Goal: Information Seeking & Learning: Learn about a topic

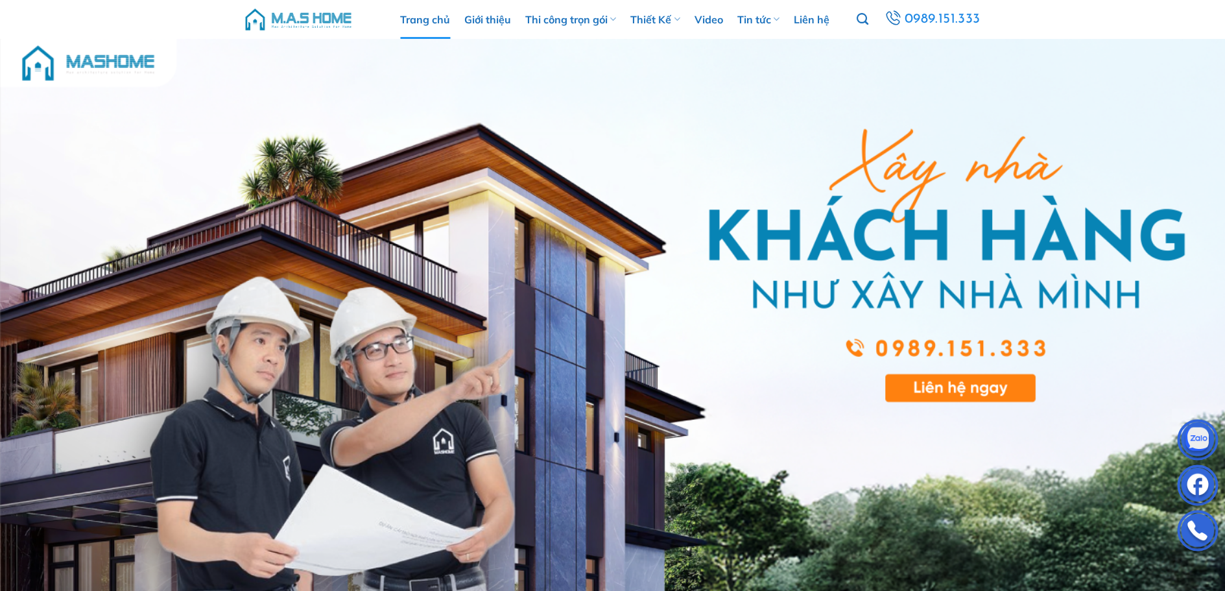
click at [409, 21] on link "Trang chủ" at bounding box center [425, 19] width 50 height 39
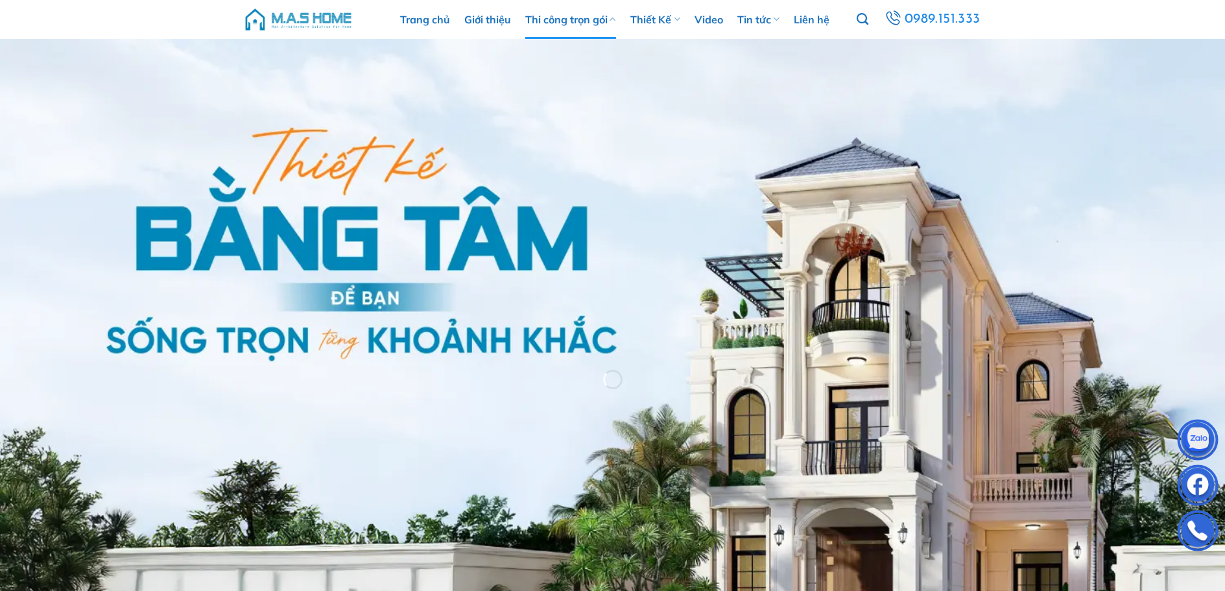
click at [572, 22] on link "Thi công trọn gói" at bounding box center [570, 19] width 91 height 39
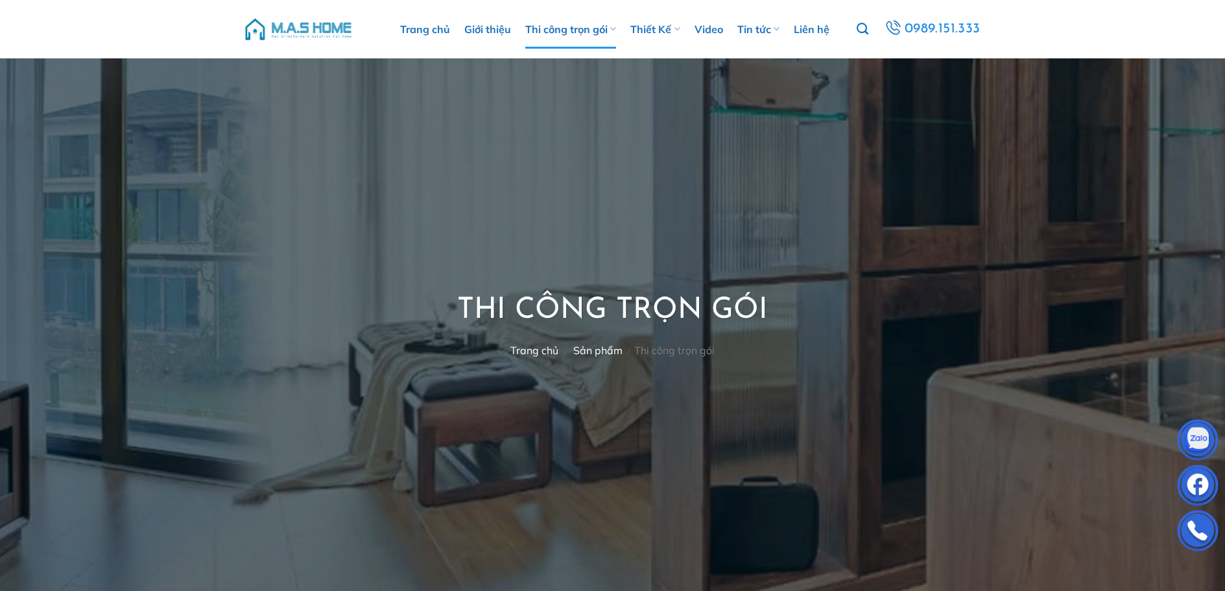
click at [670, 357] on nav "Trang chủ / Sản phẩm / Thi công trọn gói" at bounding box center [612, 350] width 311 height 12
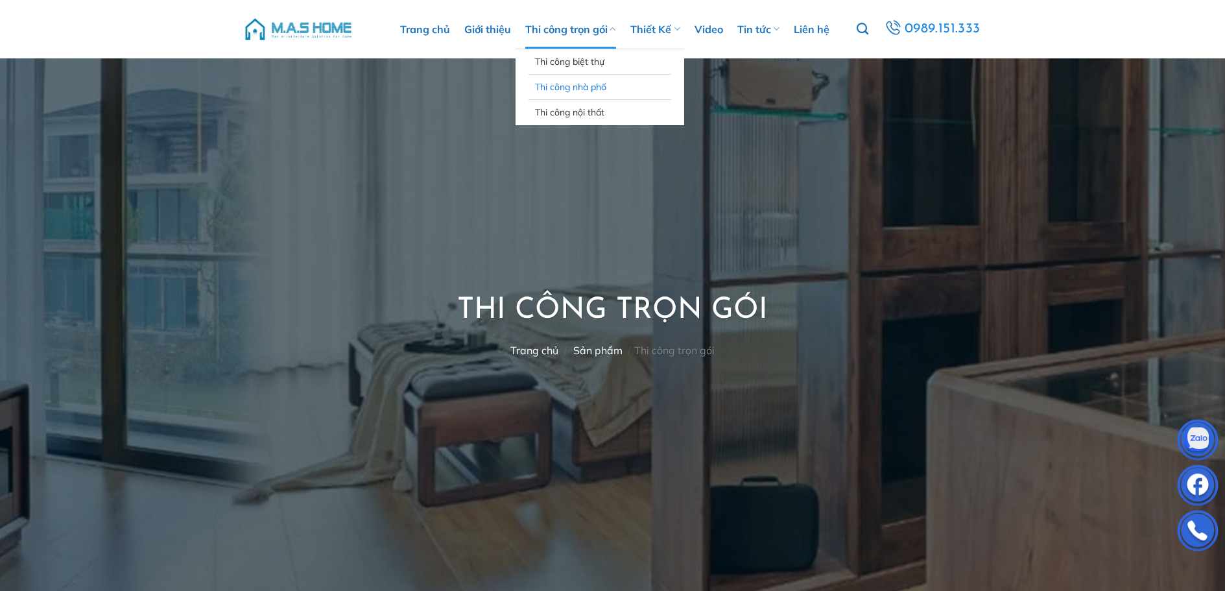
click at [585, 86] on link "Thi công nhà phố" at bounding box center [600, 87] width 130 height 25
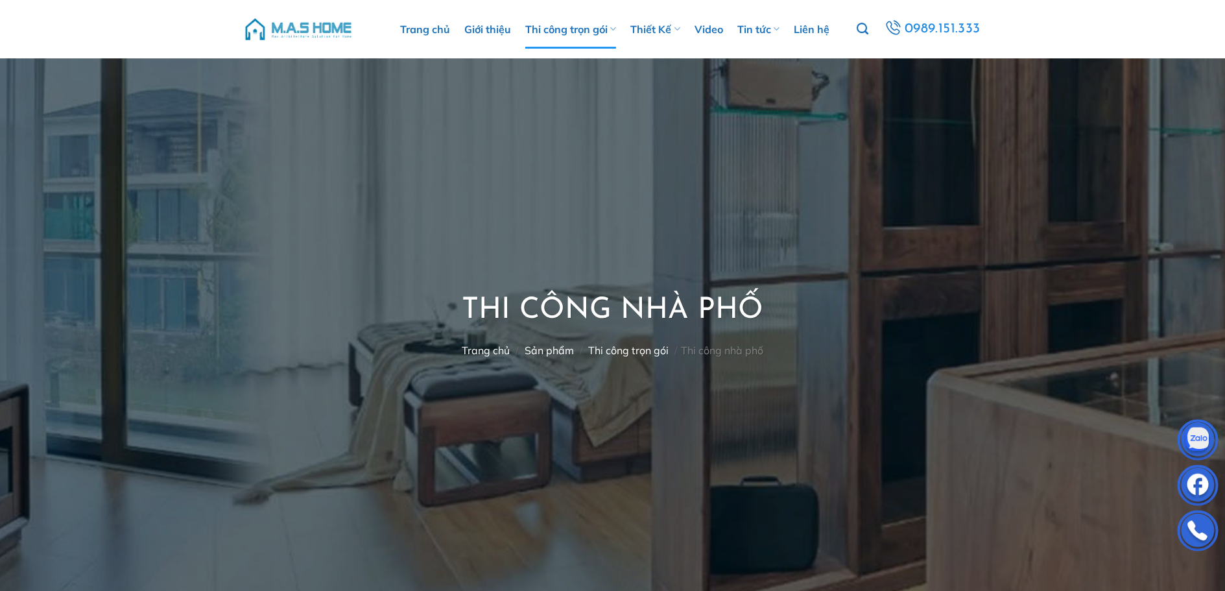
click at [627, 355] on link "Thi công trọn gói" at bounding box center [628, 350] width 80 height 13
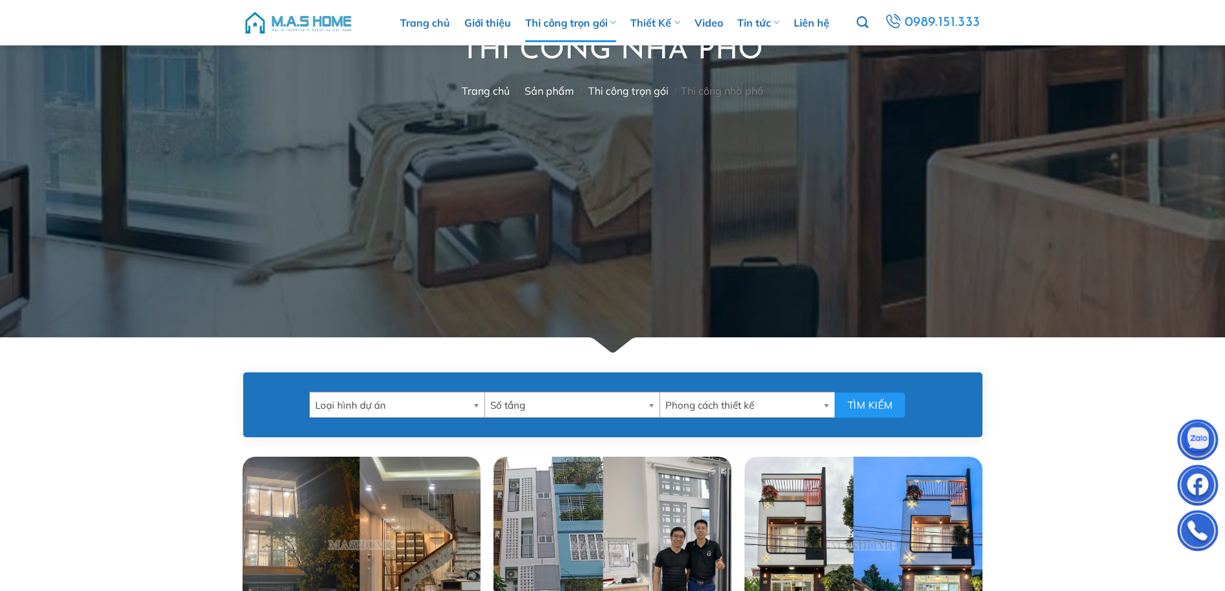
scroll to position [519, 0]
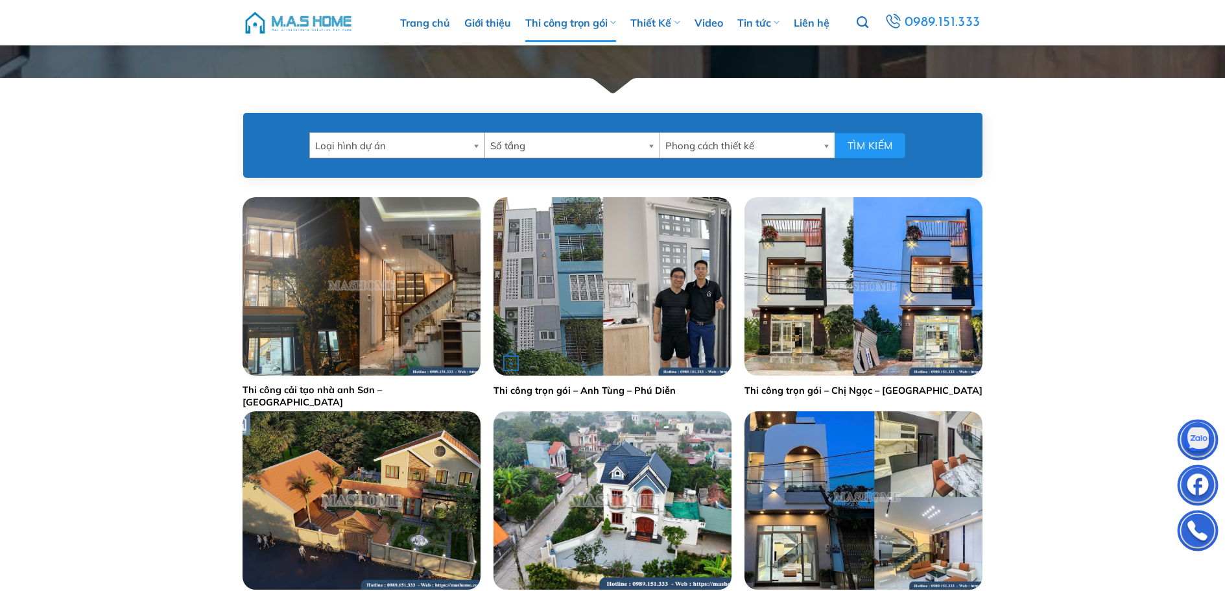
click at [602, 321] on img "Thi công trọn gói - Anh Tùng - Phú Diễn" at bounding box center [612, 286] width 238 height 178
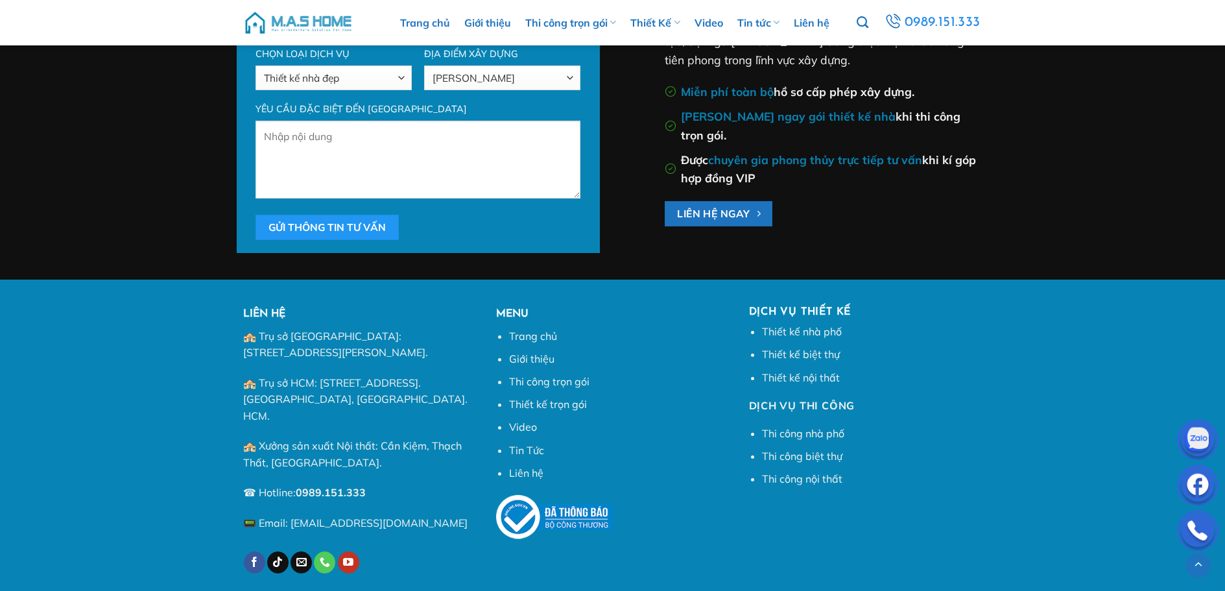
scroll to position [7859, 0]
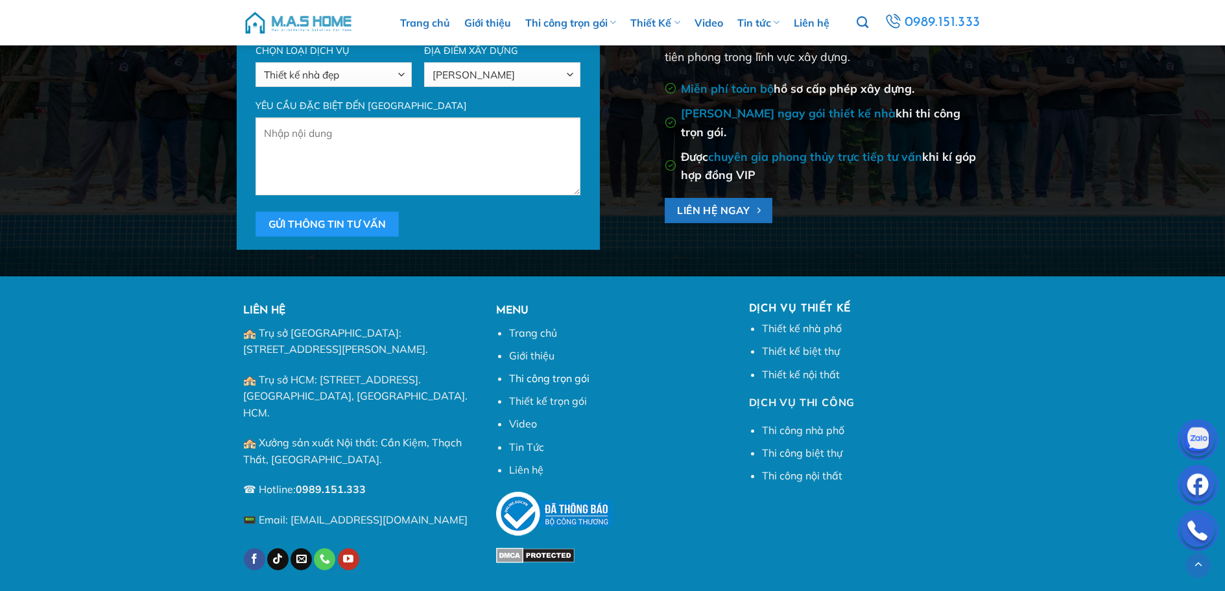
click at [573, 381] on link "Thi công trọn gói" at bounding box center [549, 377] width 80 height 13
